Goal: Find specific page/section

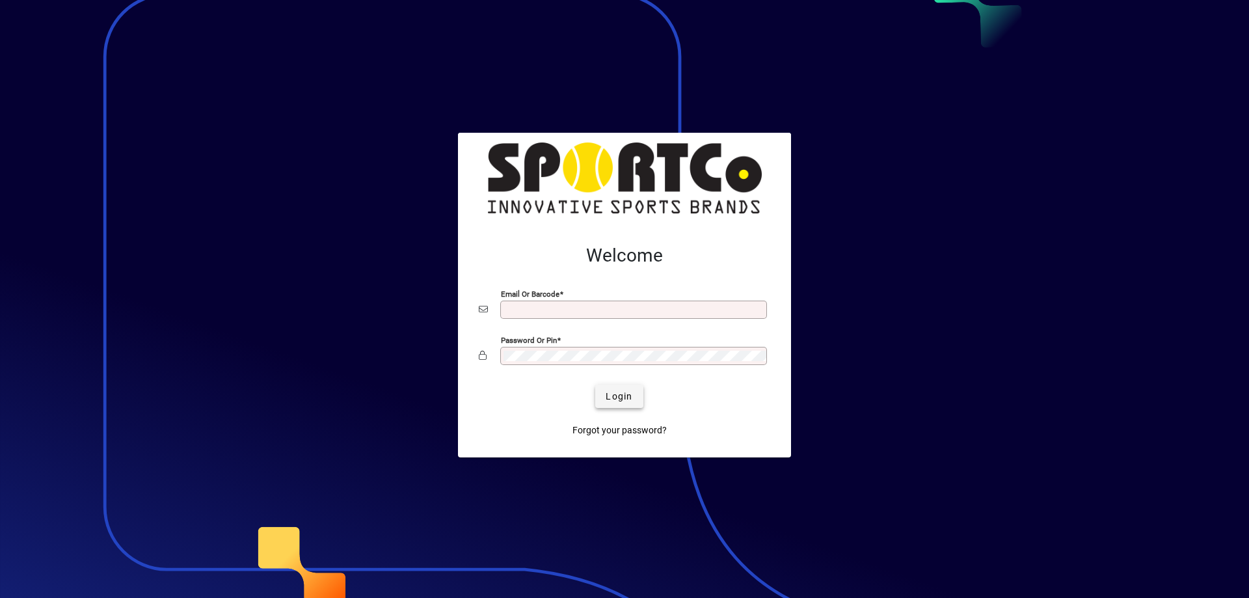
type input "**********"
click at [612, 390] on span "Login" at bounding box center [619, 397] width 27 height 14
